Goal: Task Accomplishment & Management: Complete application form

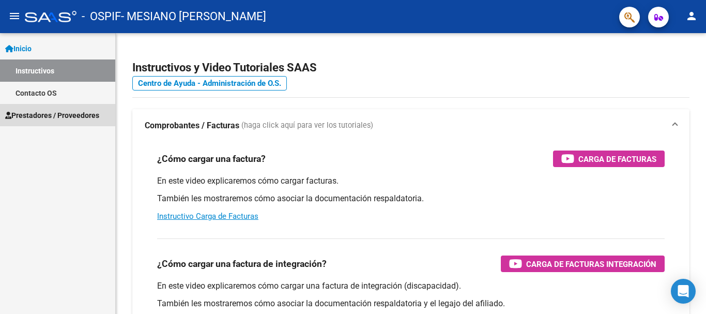
click at [31, 110] on span "Prestadores / Proveedores" at bounding box center [52, 115] width 94 height 11
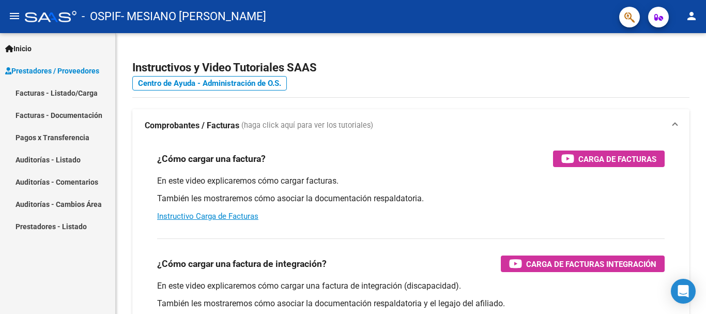
click at [57, 89] on link "Facturas - Listado/Carga" at bounding box center [57, 93] width 115 height 22
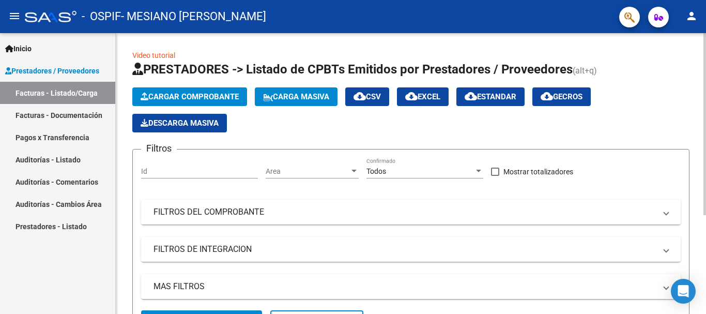
click at [228, 96] on span "Cargar Comprobante" at bounding box center [190, 96] width 98 height 9
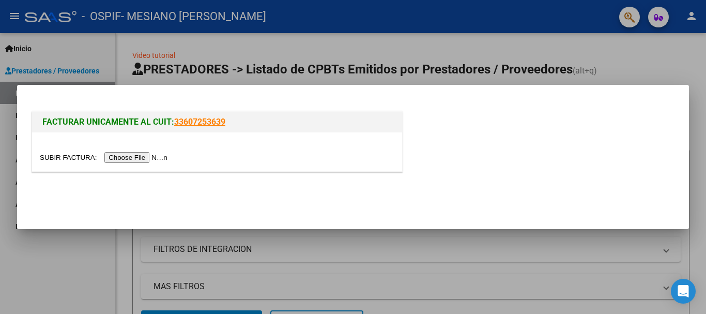
click at [149, 154] on input "file" at bounding box center [105, 157] width 131 height 11
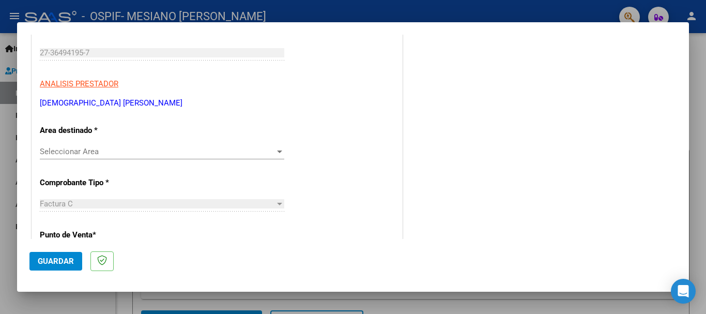
scroll to position [155, 0]
click at [177, 153] on span "Seleccionar Area" at bounding box center [157, 150] width 235 height 9
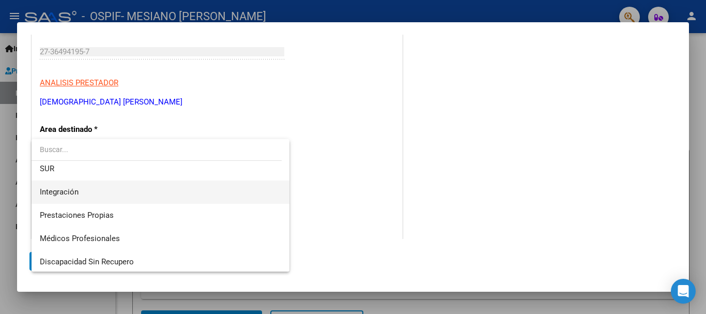
scroll to position [54, 0]
click at [76, 190] on span "Integración" at bounding box center [59, 189] width 39 height 9
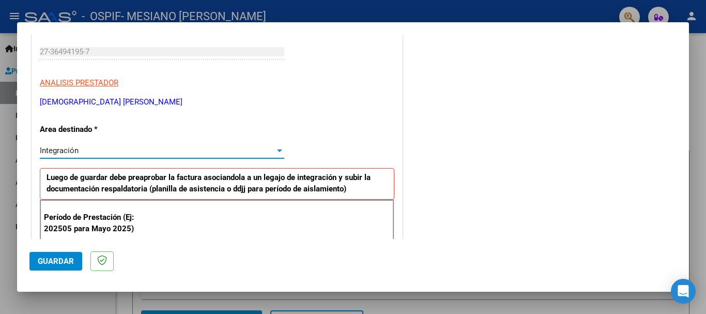
scroll to position [207, 0]
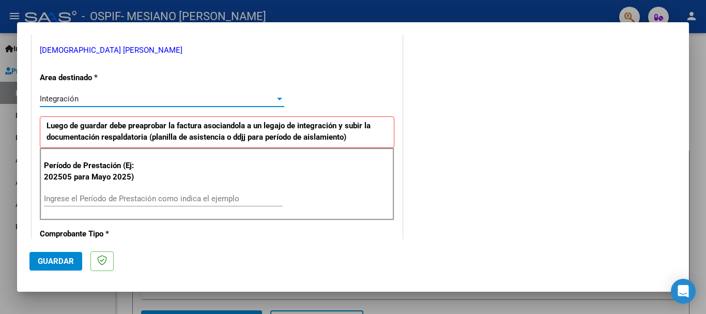
click at [143, 198] on input "Ingrese el Período de Prestación como indica el ejemplo" at bounding box center [163, 198] width 239 height 9
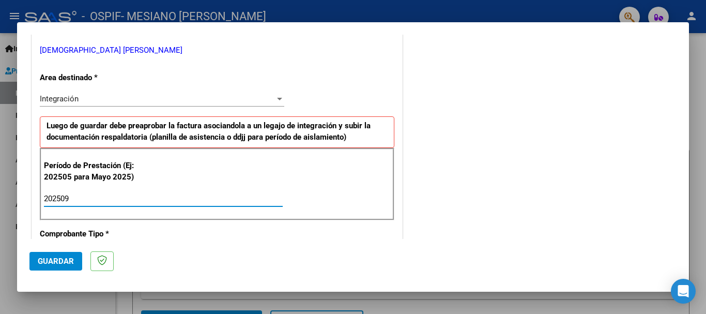
type input "202509"
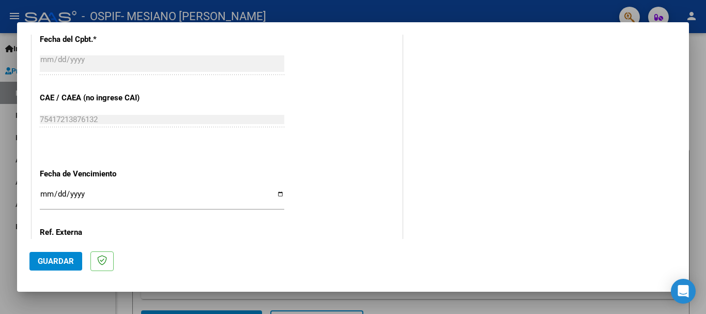
scroll to position [620, 0]
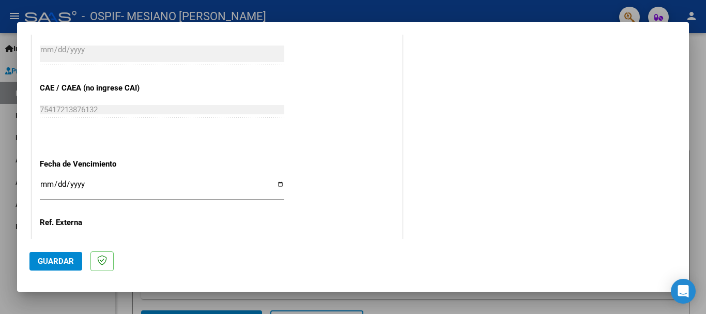
click at [277, 182] on input "Ingresar la fecha" at bounding box center [162, 188] width 244 height 17
type input "[DATE]"
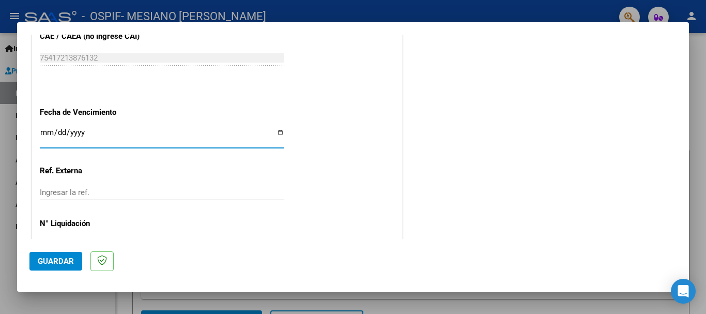
scroll to position [705, 0]
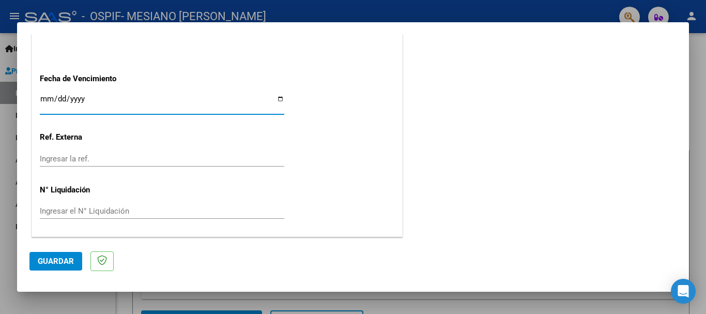
click at [53, 262] on span "Guardar" at bounding box center [56, 260] width 36 height 9
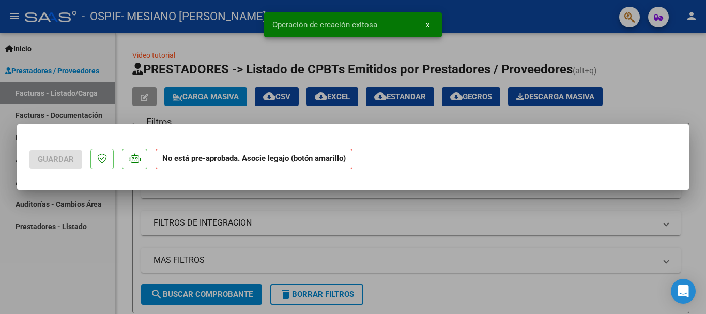
scroll to position [0, 0]
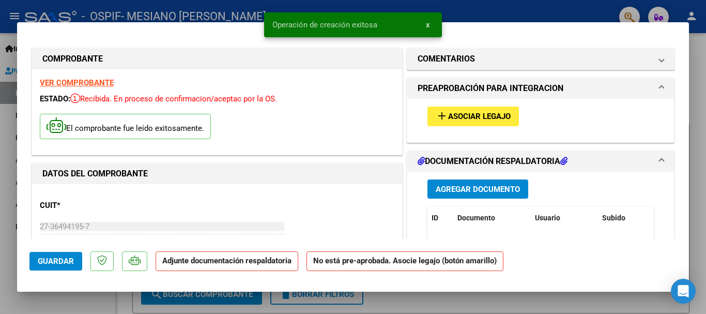
click at [480, 114] on span "Asociar Legajo" at bounding box center [479, 116] width 63 height 9
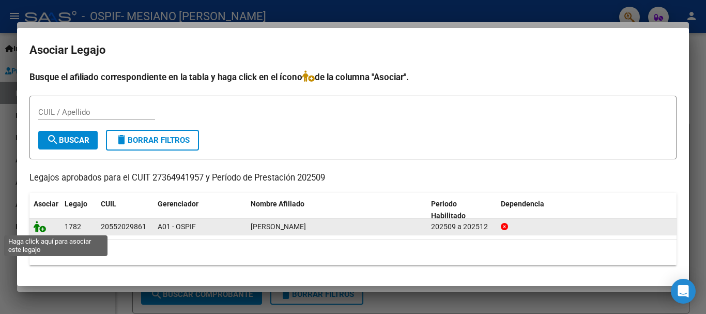
click at [42, 228] on icon at bounding box center [40, 226] width 12 height 11
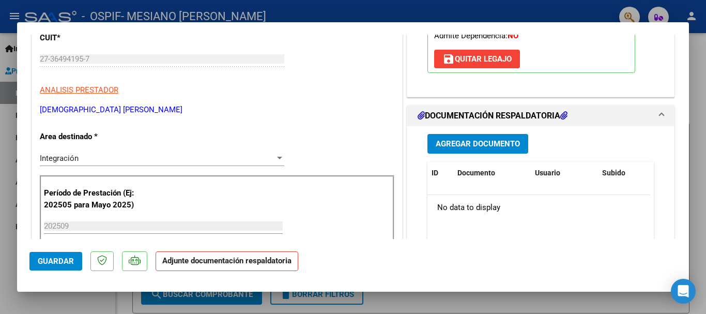
scroll to position [155, 0]
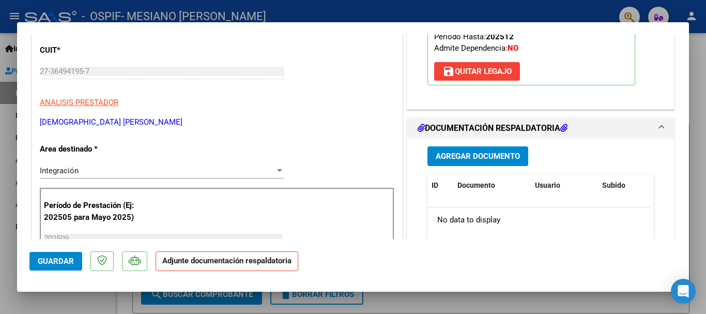
click at [471, 159] on span "Agregar Documento" at bounding box center [478, 156] width 84 height 9
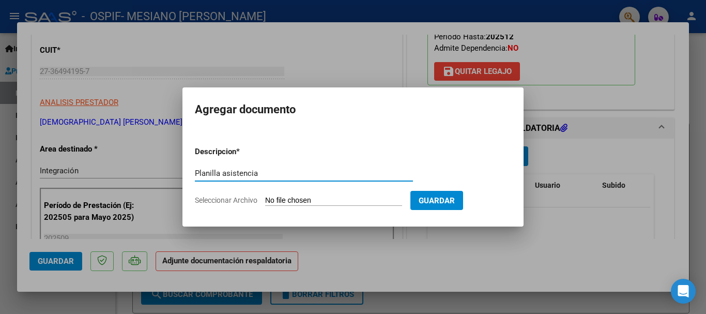
type input "Planilla asistencia"
click at [297, 200] on input "Seleccionar Archivo" at bounding box center [333, 201] width 137 height 10
type input "C:\fakepath\Planilla septiembre.jpg"
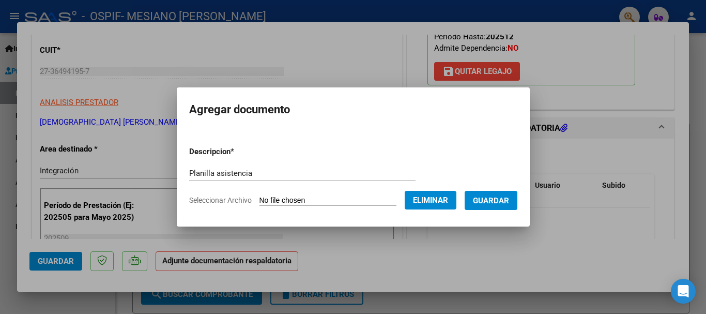
click at [502, 202] on span "Guardar" at bounding box center [491, 200] width 36 height 9
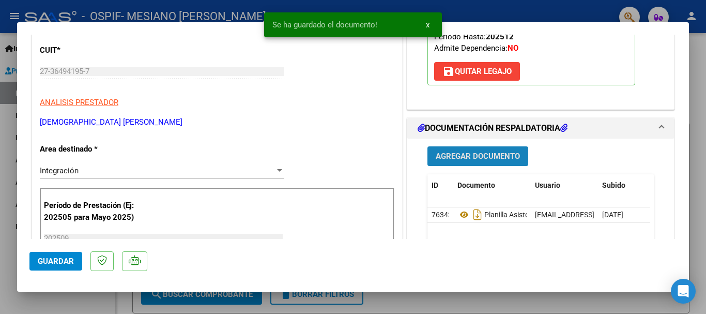
click at [499, 156] on span "Agregar Documento" at bounding box center [478, 156] width 84 height 9
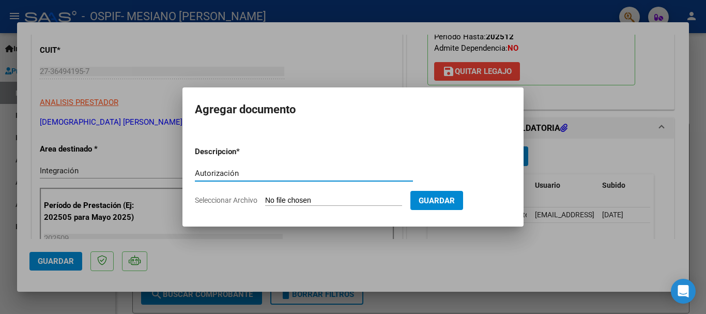
type input "Autorización"
click at [326, 202] on input "Seleccionar Archivo" at bounding box center [333, 201] width 137 height 10
type input "C:\fakepath\Autorizacion.png"
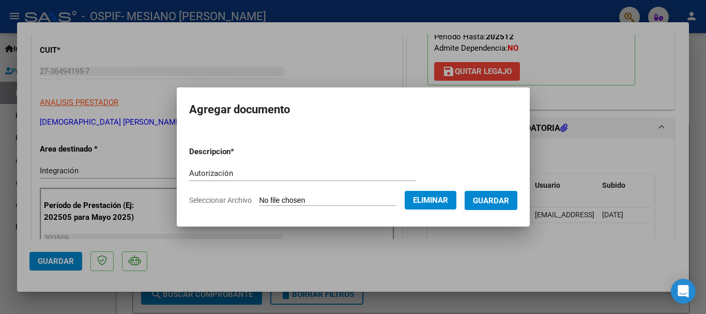
click at [506, 199] on span "Guardar" at bounding box center [491, 200] width 36 height 9
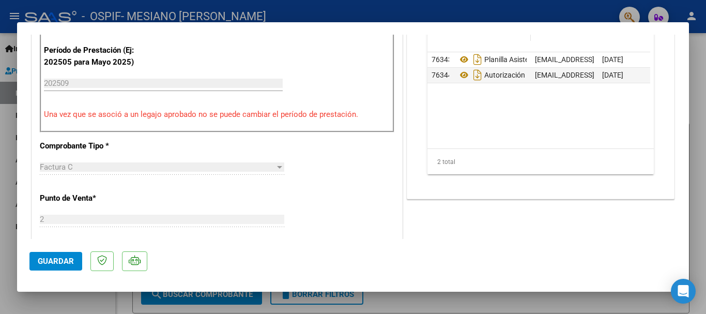
scroll to position [207, 0]
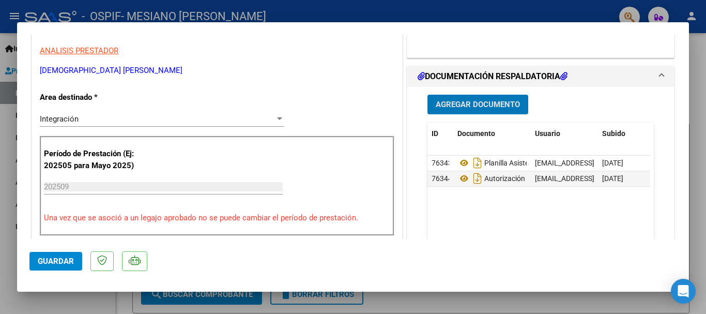
click at [58, 258] on span "Guardar" at bounding box center [56, 260] width 36 height 9
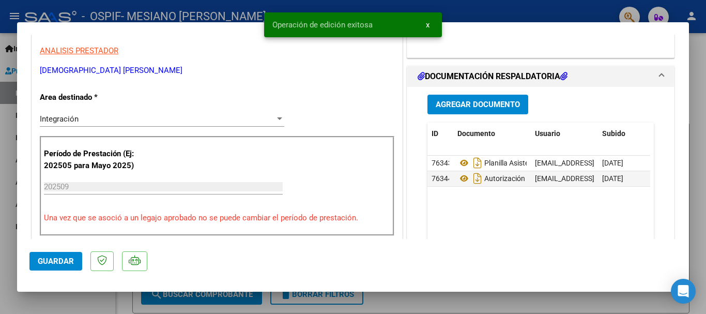
click at [697, 66] on div at bounding box center [353, 157] width 706 height 314
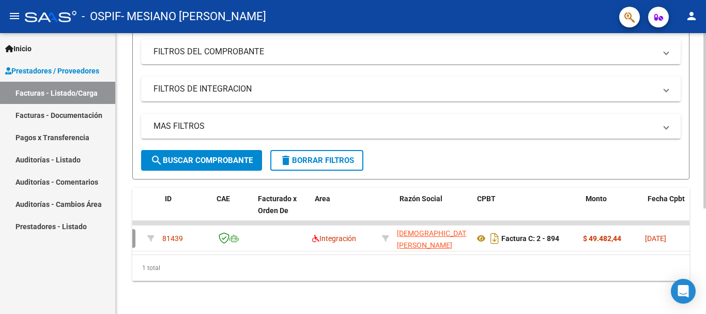
scroll to position [0, 0]
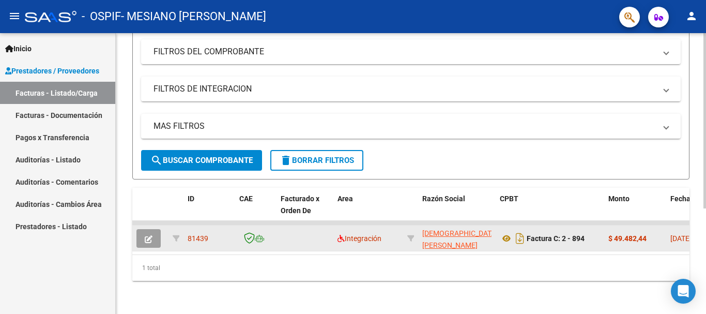
click at [144, 229] on button "button" at bounding box center [148, 238] width 24 height 19
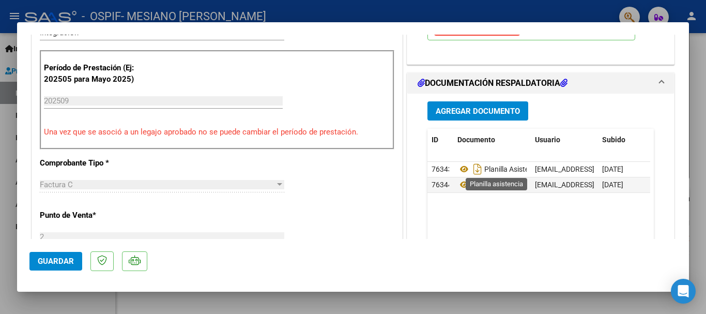
scroll to position [310, 0]
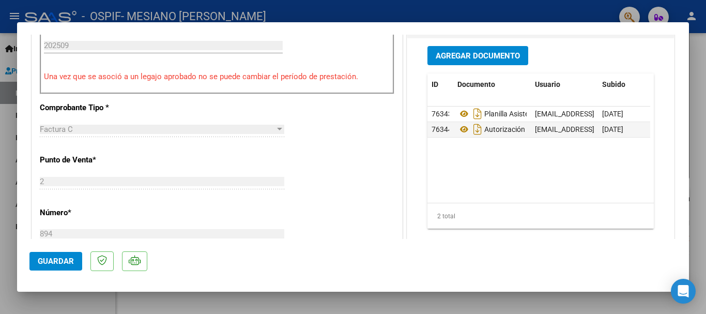
click at [698, 193] on div at bounding box center [353, 157] width 706 height 314
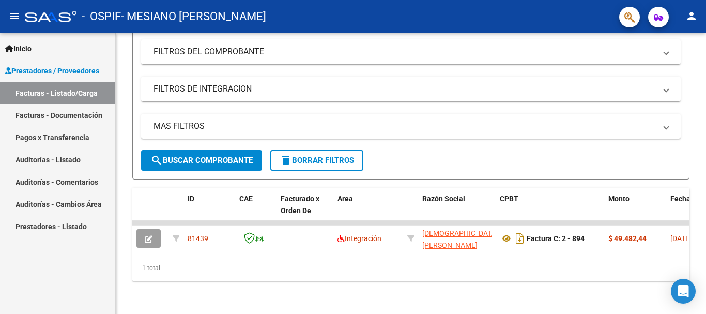
scroll to position [168, 0]
